Goal: Information Seeking & Learning: Learn about a topic

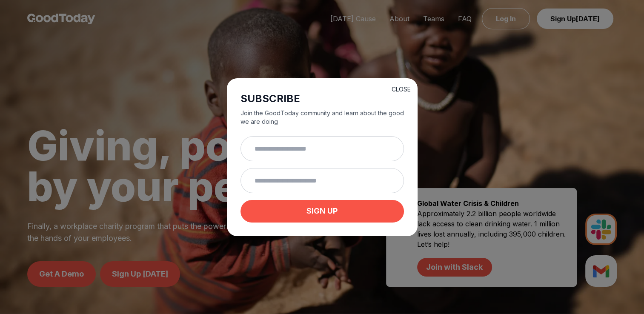
click at [401, 85] on button "CLOSE" at bounding box center [401, 89] width 19 height 9
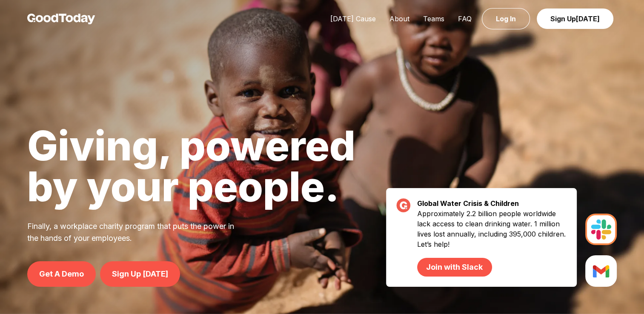
click at [228, 118] on div at bounding box center [322, 157] width 644 height 314
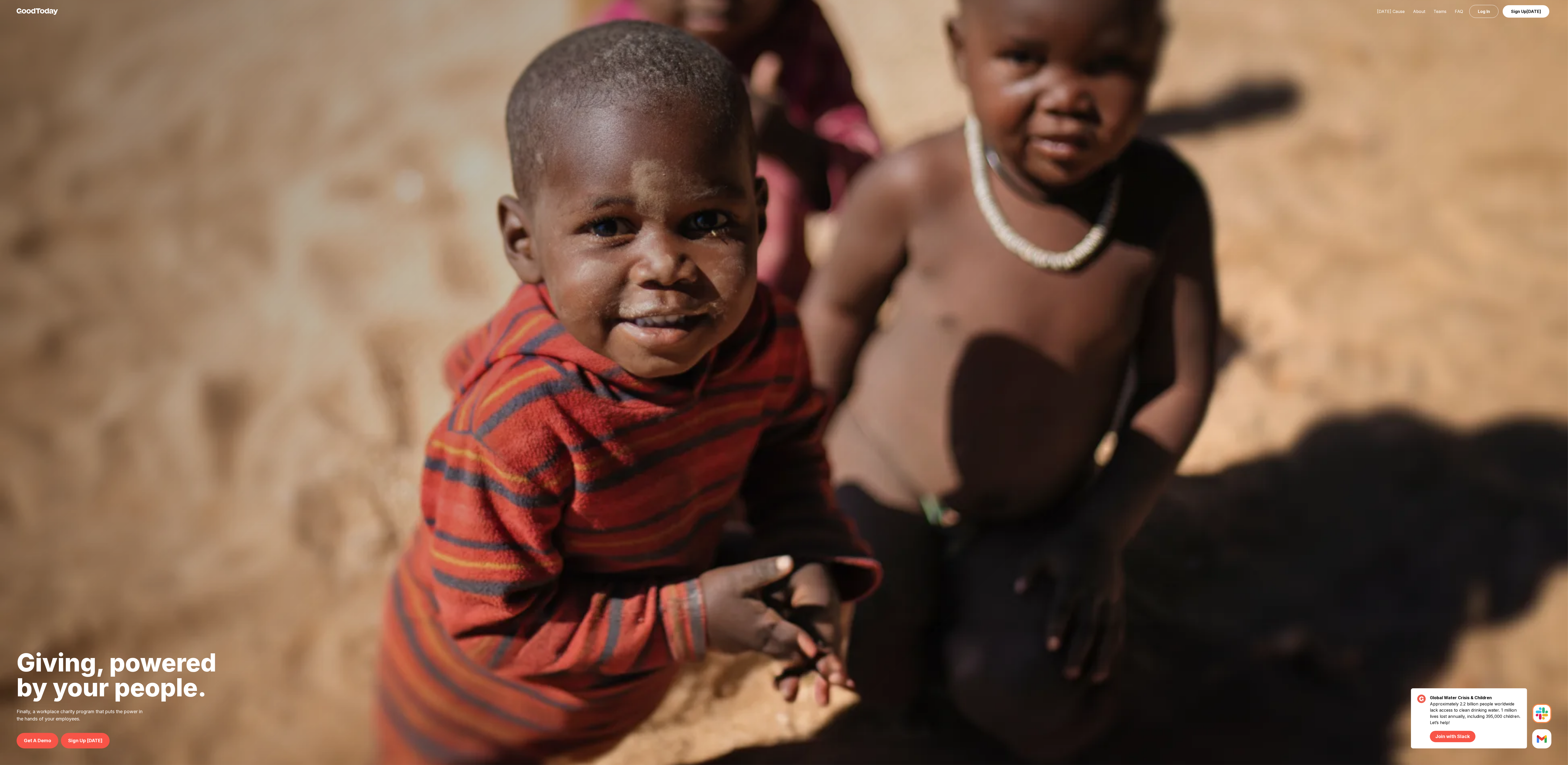
drag, startPoint x: 370, startPoint y: 0, endPoint x: 978, endPoint y: 363, distance: 708.1
click at [392, 191] on div at bounding box center [784, 382] width 1568 height 765
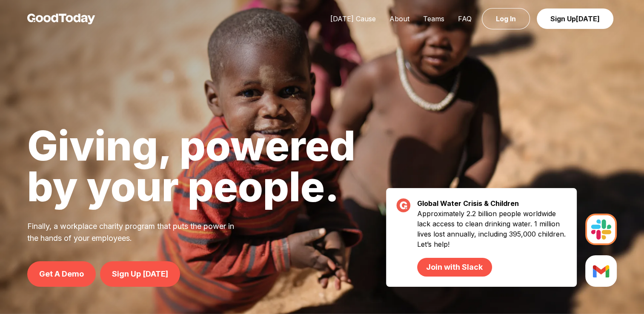
drag, startPoint x: 2410, startPoint y: 0, endPoint x: 472, endPoint y: 100, distance: 1940.0
click at [472, 100] on div at bounding box center [322, 157] width 644 height 314
click at [396, 19] on link "About" at bounding box center [400, 18] width 34 height 9
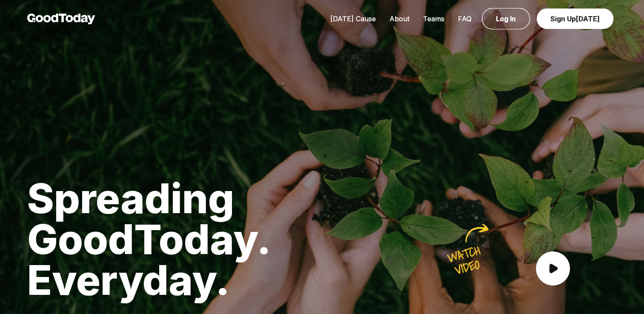
drag, startPoint x: 620, startPoint y: 0, endPoint x: 454, endPoint y: 87, distance: 187.0
click at [454, 87] on div at bounding box center [322, 157] width 644 height 314
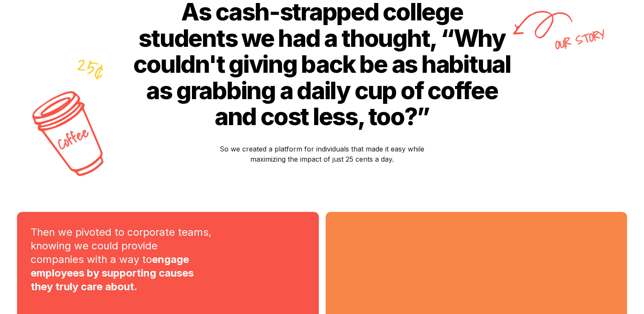
scroll to position [347, 0]
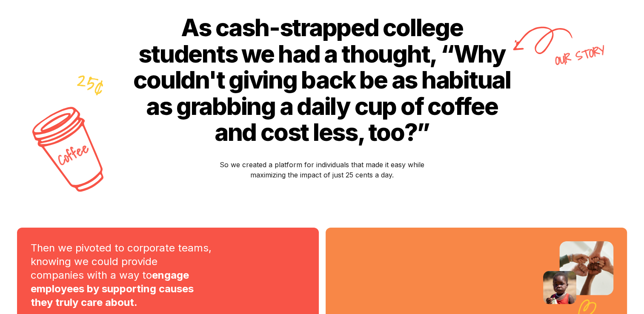
click at [559, 115] on div "As cash-strapped college students we had a thought, “Why couldn't giving back b…" at bounding box center [322, 97] width 644 height 261
